Goal: Find specific page/section: Find specific page/section

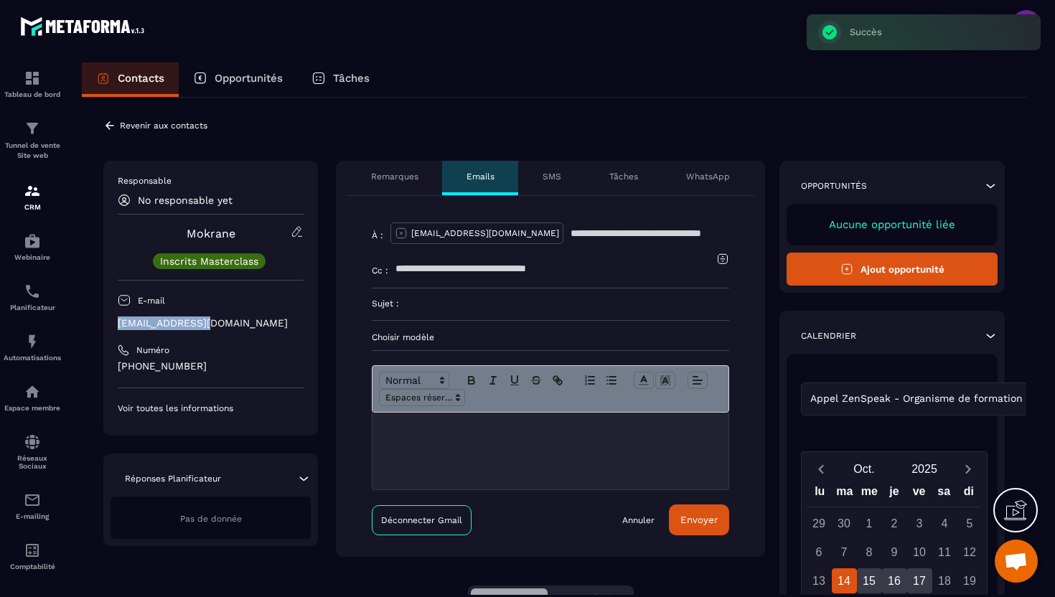
drag, startPoint x: 217, startPoint y: 323, endPoint x: 117, endPoint y: 321, distance: 99.7
click at [117, 321] on div "Responsable No responsable yet Mokrane Inscrits Masterclass E-mail [EMAIL_ADDRE…" at bounding box center [210, 298] width 215 height 275
copy p "[EMAIL_ADDRESS][DOMAIN_NAME]"
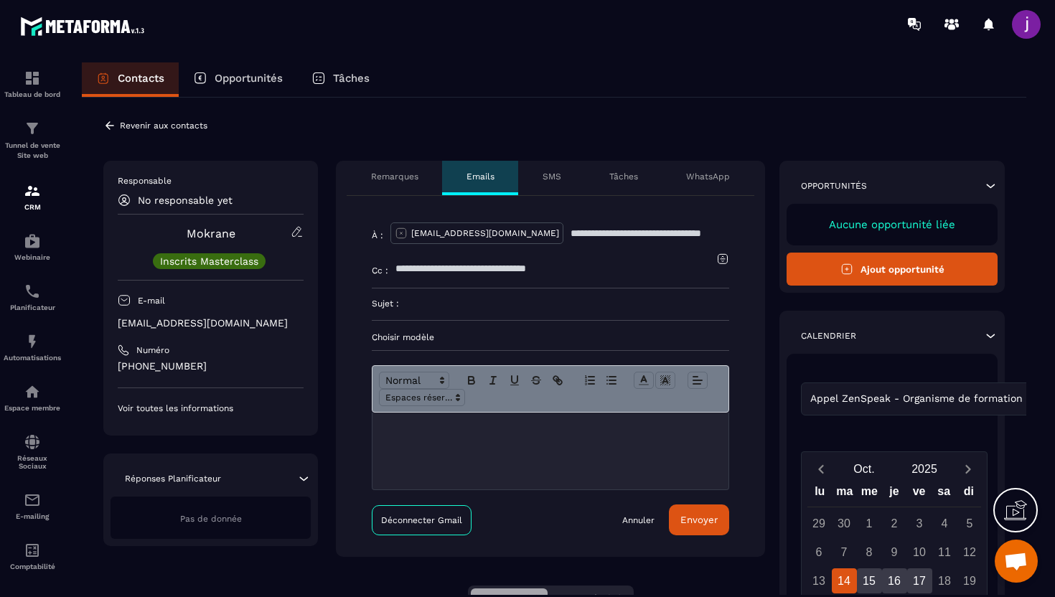
click at [111, 125] on icon at bounding box center [109, 125] width 13 height 13
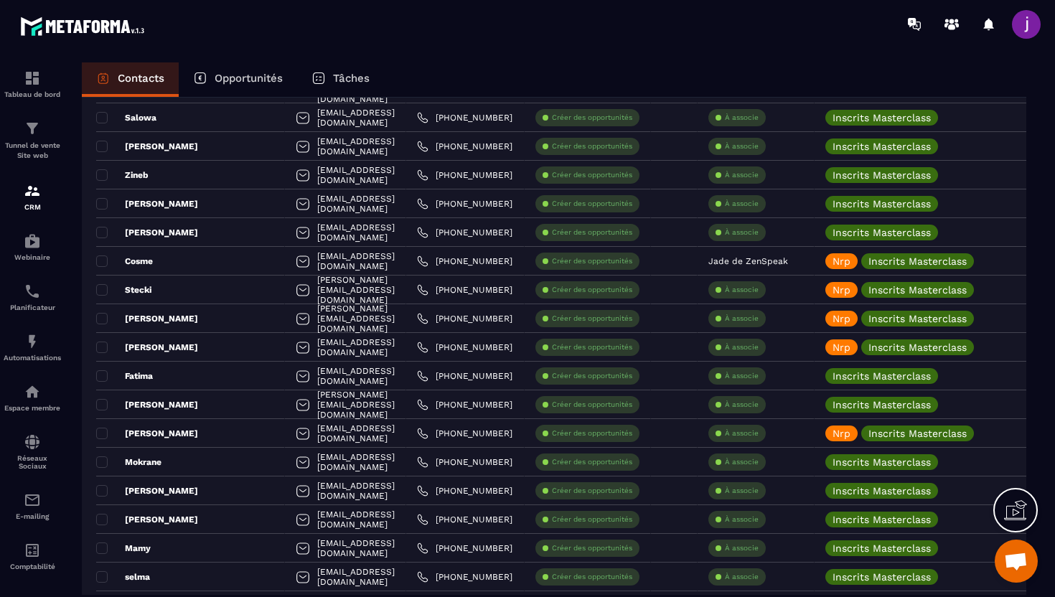
scroll to position [2304, 0]
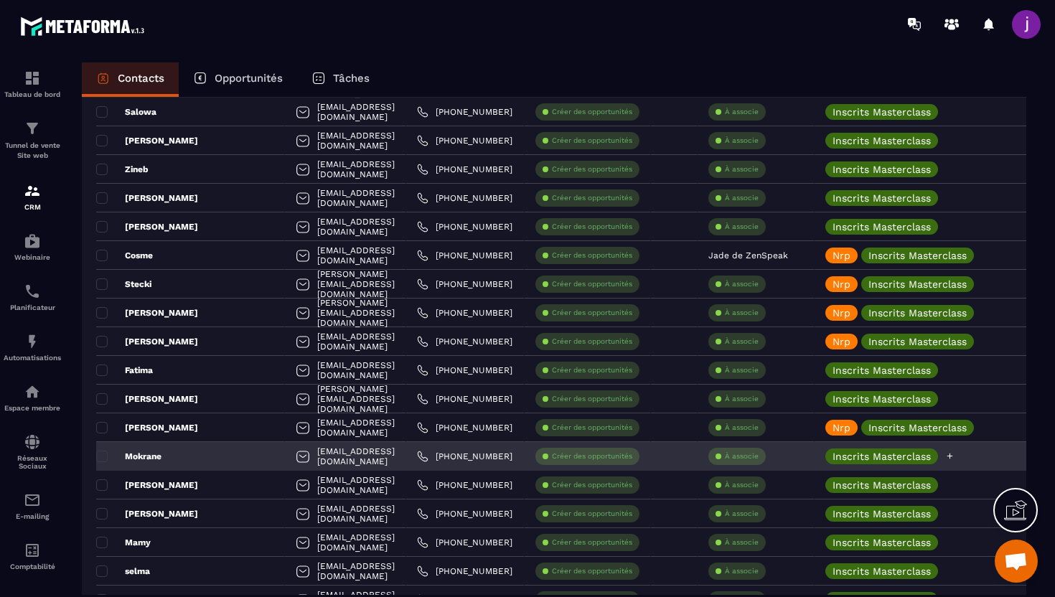
click at [954, 456] on icon at bounding box center [949, 455] width 9 height 9
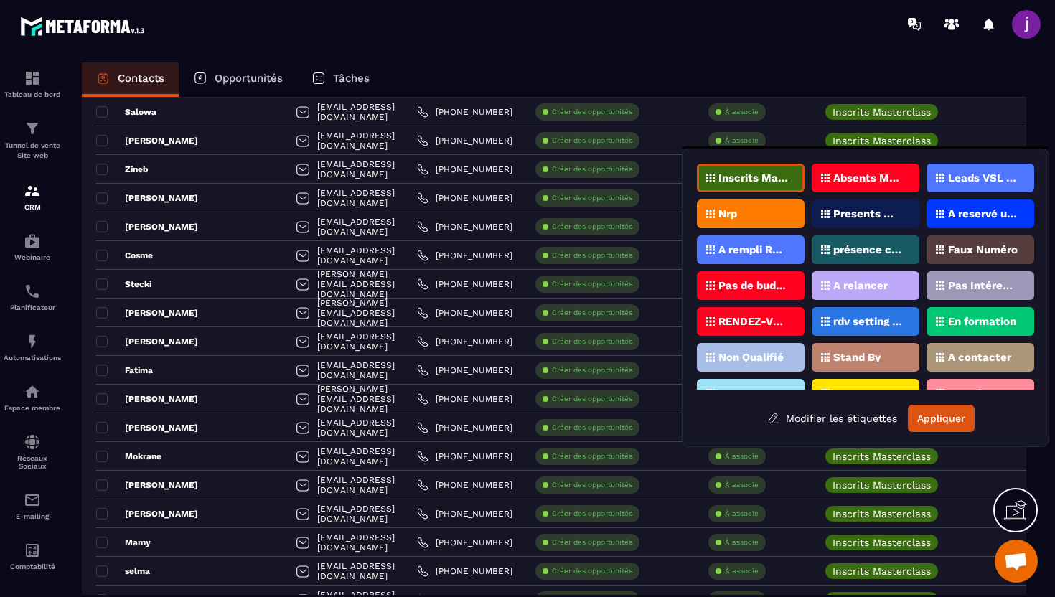
click at [772, 217] on div "Nrp" at bounding box center [751, 213] width 108 height 29
click at [923, 407] on button "Appliquer" at bounding box center [941, 418] width 67 height 27
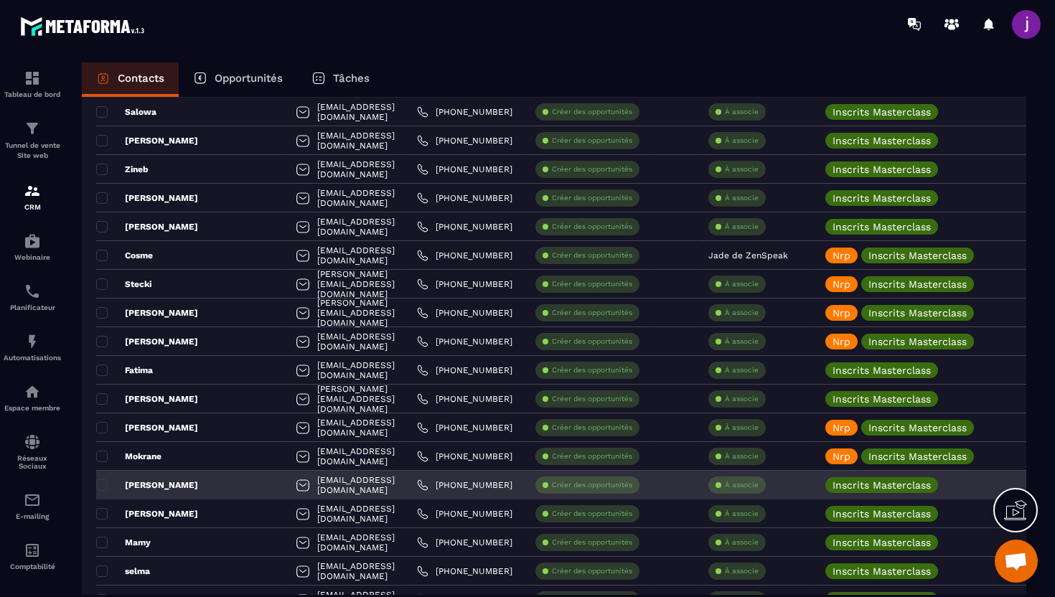
click at [187, 484] on div "[PERSON_NAME]" at bounding box center [190, 485] width 189 height 29
